Goal: Task Accomplishment & Management: Manage account settings

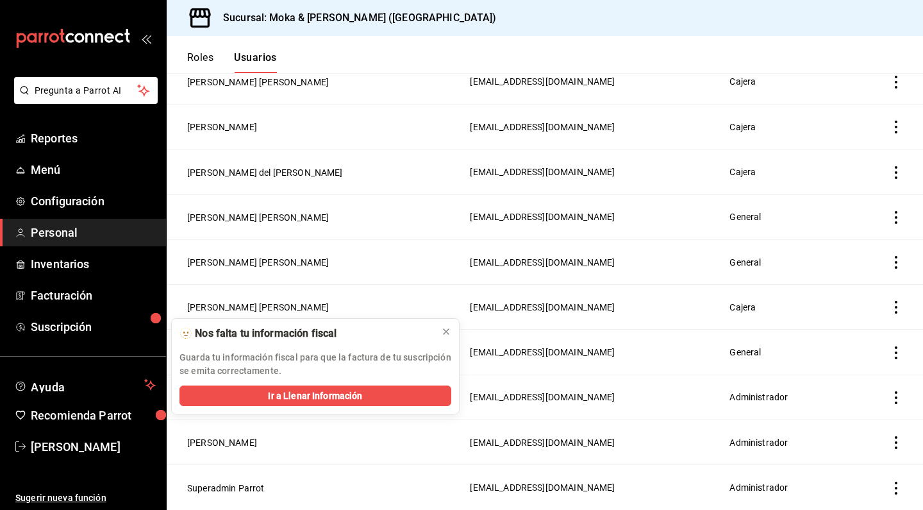
scroll to position [548, 0]
click at [445, 331] on icon at bounding box center [446, 331] width 10 height 10
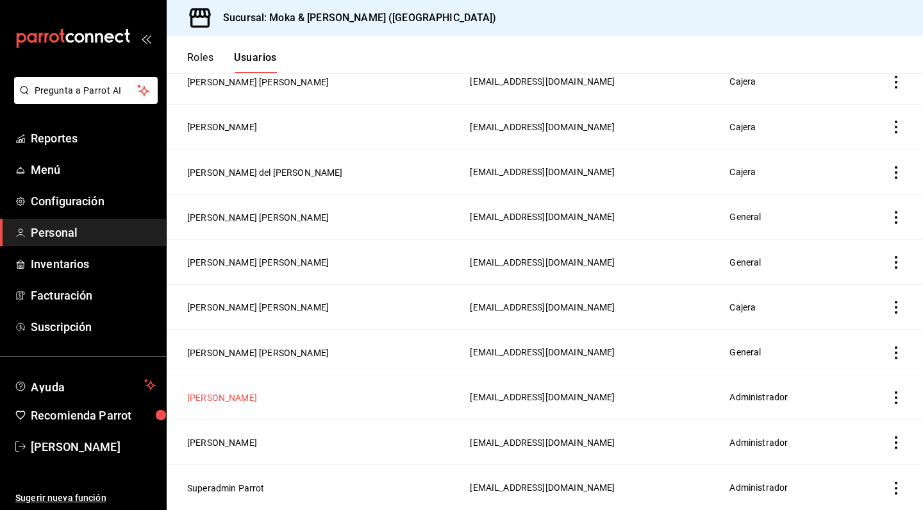
click at [242, 397] on button "[PERSON_NAME]" at bounding box center [222, 397] width 70 height 13
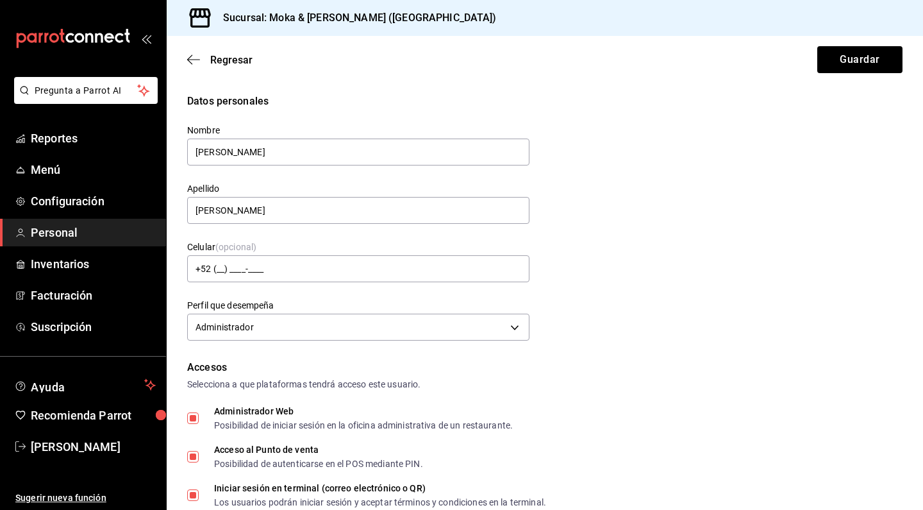
type input "[PHONE_NUMBER]"
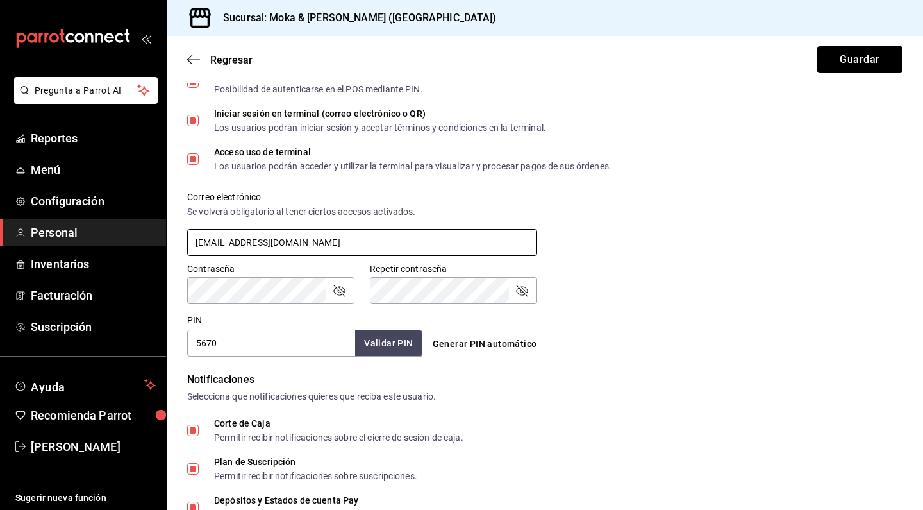
scroll to position [382, 0]
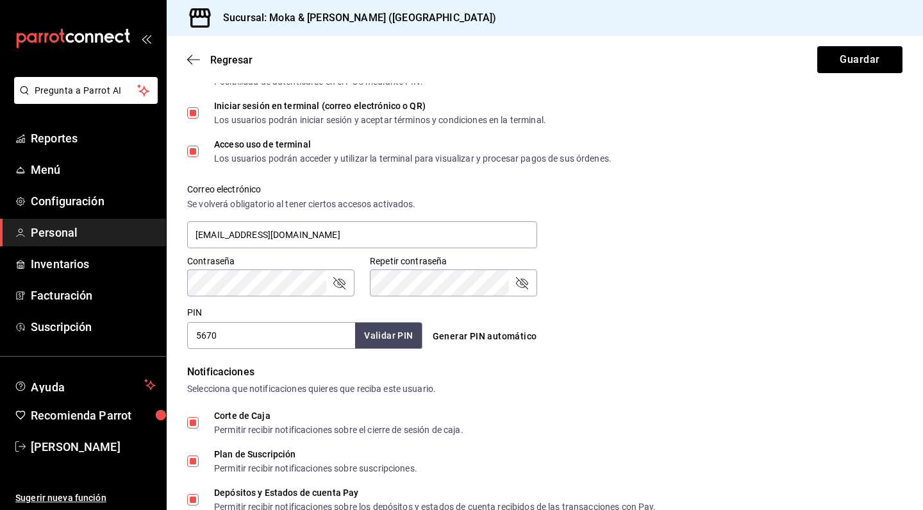
click at [253, 336] on input "5670" at bounding box center [271, 335] width 168 height 27
type input "5"
type input "4"
type input "5656"
click at [395, 346] on button "Validar PIN" at bounding box center [388, 336] width 68 height 28
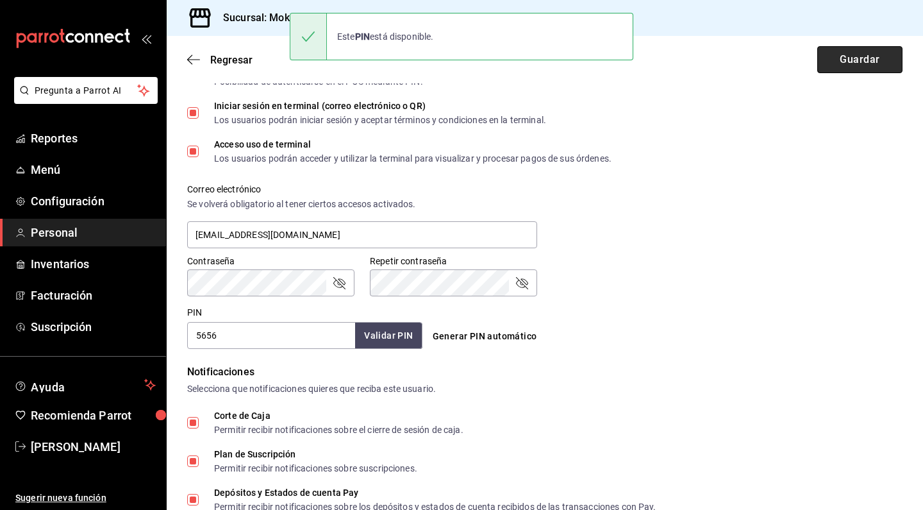
click at [889, 68] on button "Guardar" at bounding box center [860, 59] width 85 height 27
